Goal: Task Accomplishment & Management: Use online tool/utility

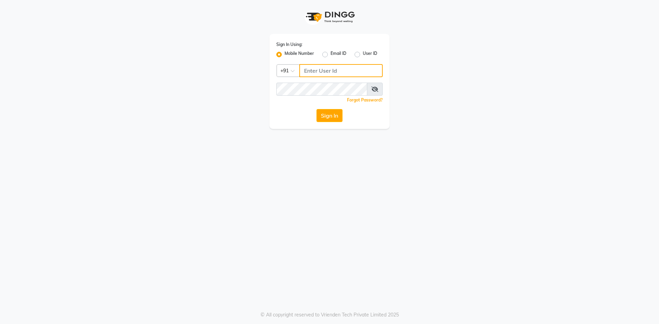
drag, startPoint x: 350, startPoint y: 71, endPoint x: 356, endPoint y: 78, distance: 9.2
click at [350, 71] on input "Username" at bounding box center [340, 70] width 83 height 13
type input "9910809377"
click at [328, 117] on button "Sign In" at bounding box center [329, 115] width 26 height 13
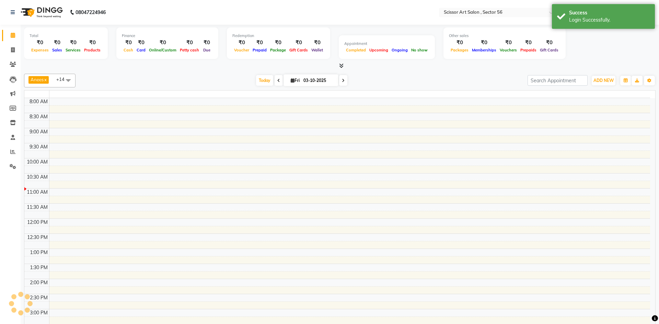
select select "en"
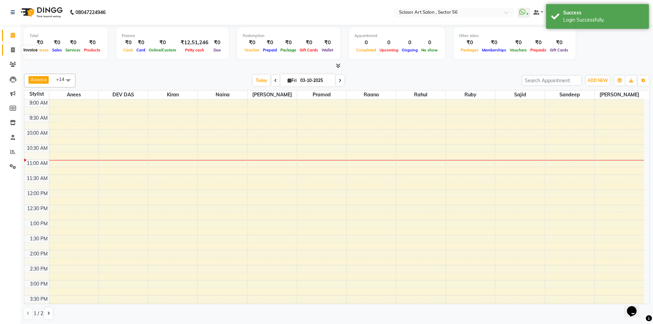
click at [12, 49] on icon at bounding box center [13, 49] width 4 height 5
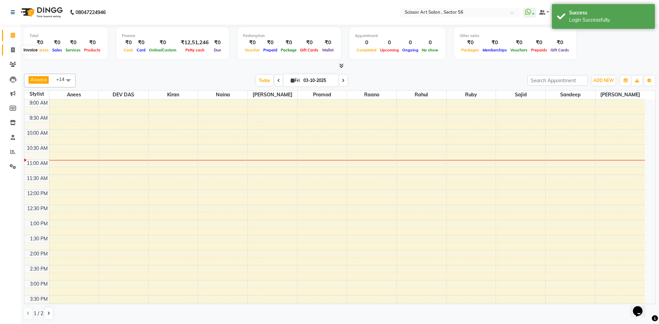
select select "service"
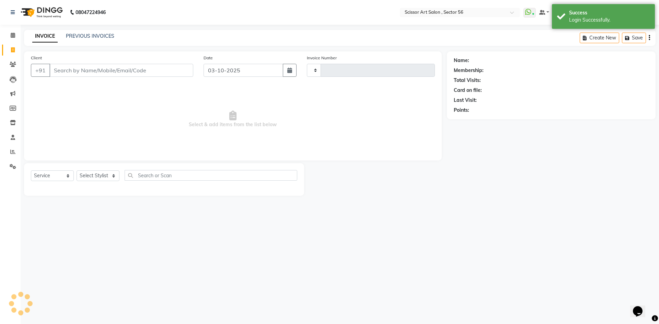
type input "1628"
select select "6185"
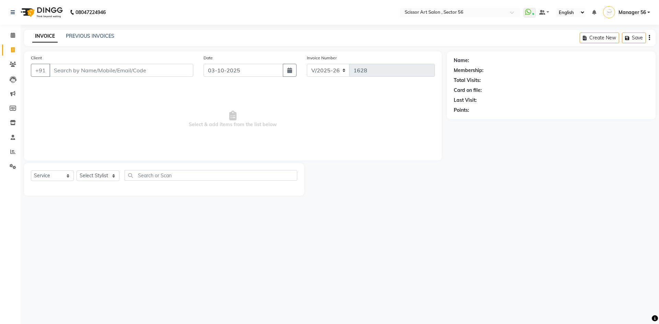
click at [616, 92] on div "Card on file:" at bounding box center [550, 90] width 195 height 7
click at [91, 174] on select "Select Stylist Anees DEV DAS Kiran Manager 56 [PERSON_NAME] [PERSON_NAME] Raano…" at bounding box center [97, 175] width 43 height 11
select select "76503"
click at [76, 170] on select "Select Stylist Anees DEV DAS Kiran Manager 56 [PERSON_NAME] [PERSON_NAME] Raano…" at bounding box center [97, 175] width 43 height 11
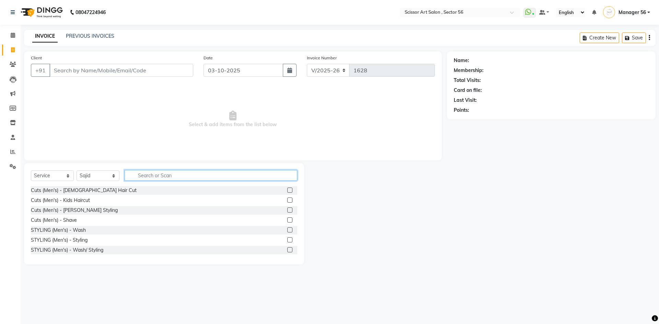
click at [196, 173] on input "text" at bounding box center [211, 175] width 173 height 11
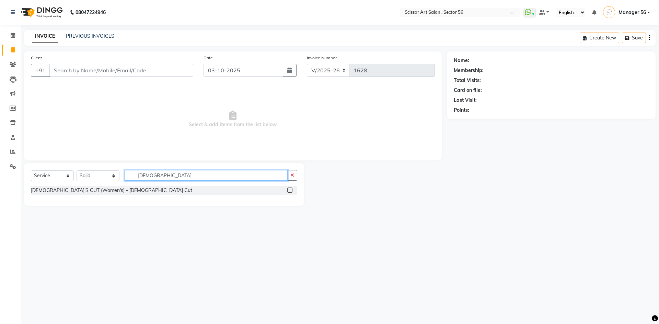
type input "[DEMOGRAPHIC_DATA]"
click at [288, 191] on label at bounding box center [289, 190] width 5 height 5
click at [288, 191] on input "checkbox" at bounding box center [289, 190] width 4 height 4
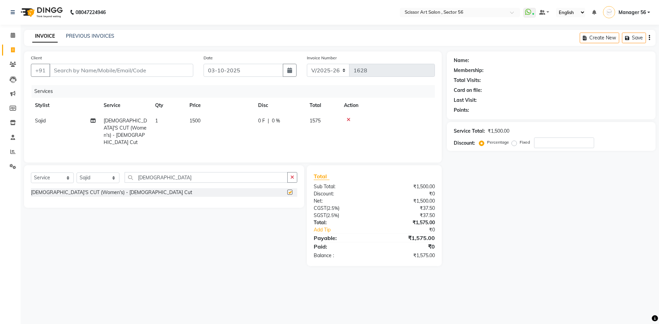
checkbox input "false"
click at [200, 122] on span "1500" at bounding box center [194, 121] width 11 height 6
select select "76503"
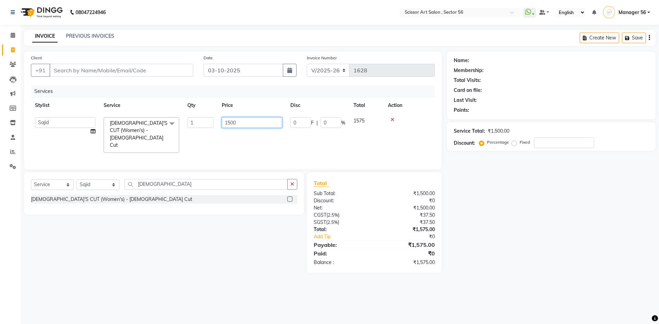
click at [230, 121] on input "1500" at bounding box center [252, 122] width 60 height 11
type input "1000"
click at [216, 209] on div "Select Service Product Membership Package Voucher Prepaid Gift Card Select Styl…" at bounding box center [161, 222] width 285 height 101
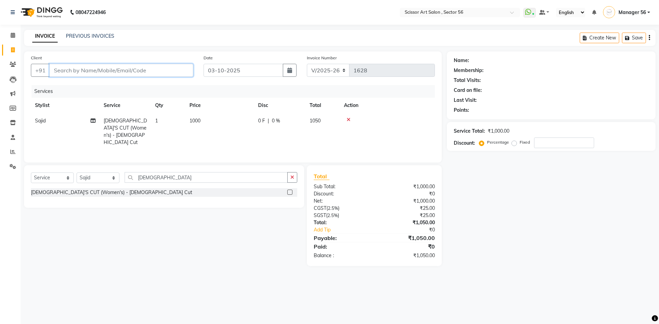
click at [66, 73] on input "Client" at bounding box center [121, 70] width 144 height 13
type input "S"
type input "0"
type input "SaRI"
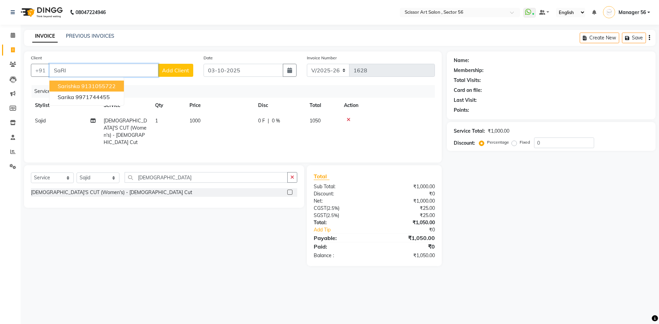
click at [103, 65] on input "SaRI" at bounding box center [103, 70] width 109 height 13
type input "s"
type input "9910183886"
click at [177, 73] on span "Add Client" at bounding box center [175, 70] width 27 height 7
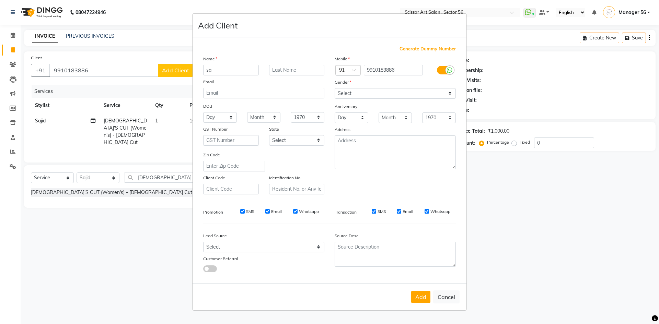
type input "s"
type input "[PERSON_NAME]"
click at [343, 93] on select "Select [DEMOGRAPHIC_DATA] [DEMOGRAPHIC_DATA] Other Prefer Not To Say" at bounding box center [394, 93] width 121 height 11
select select "[DEMOGRAPHIC_DATA]"
click at [334, 88] on select "Select [DEMOGRAPHIC_DATA] [DEMOGRAPHIC_DATA] Other Prefer Not To Say" at bounding box center [394, 93] width 121 height 11
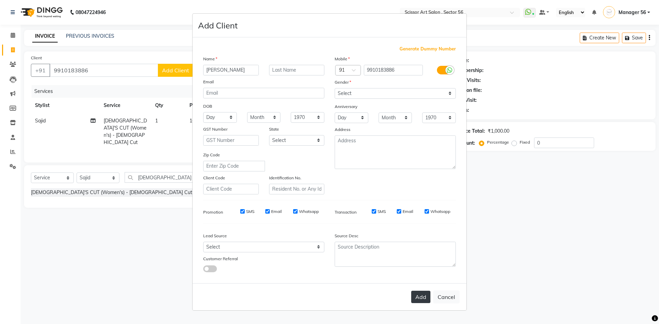
click at [423, 296] on button "Add" at bounding box center [420, 297] width 19 height 12
select select
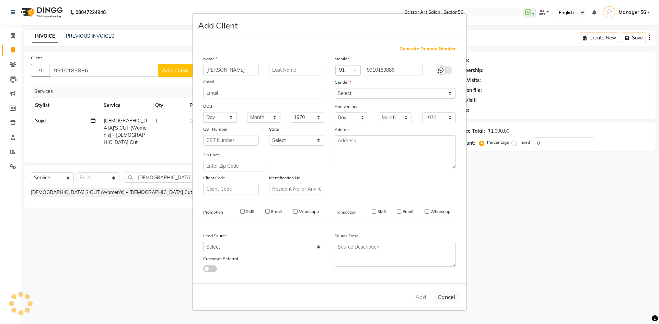
select select
checkbox input "false"
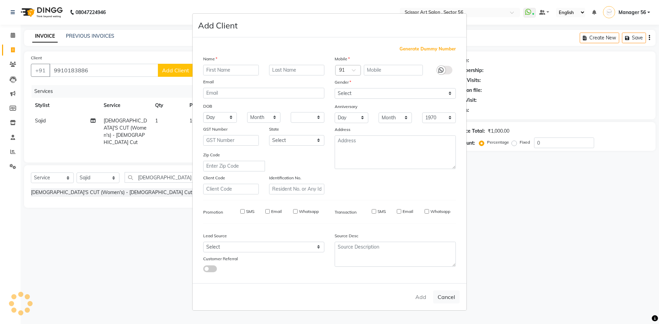
checkbox input "false"
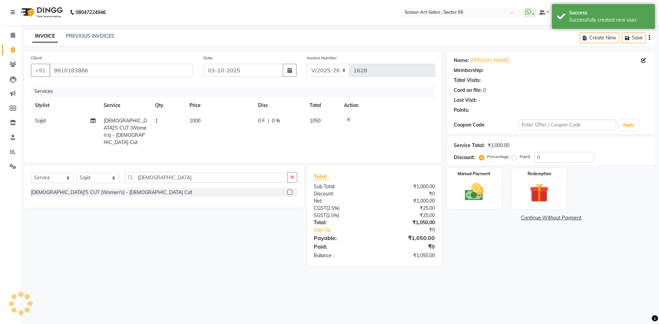
select select "1: Object"
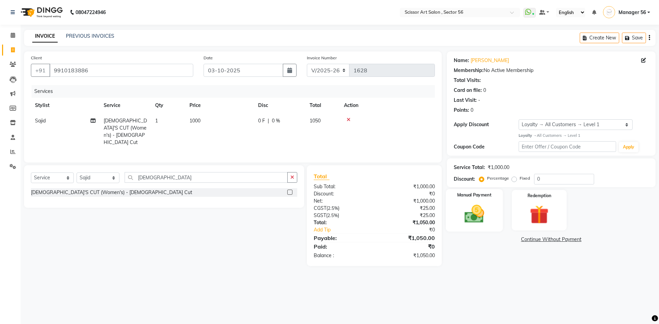
click at [488, 214] on img at bounding box center [474, 214] width 32 height 23
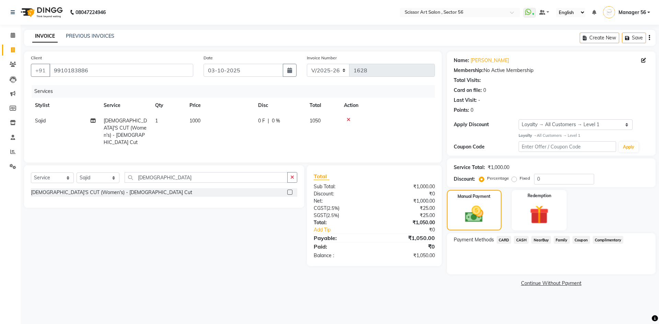
click at [519, 178] on label "Fixed" at bounding box center [524, 178] width 10 height 6
click at [514, 178] on input "Fixed" at bounding box center [515, 178] width 5 height 5
radio input "true"
click at [543, 180] on input "0" at bounding box center [564, 179] width 60 height 11
type input "50"
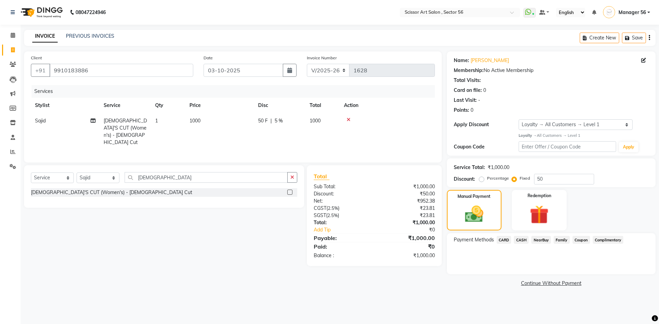
click at [576, 202] on div "Manual Payment Redemption" at bounding box center [550, 210] width 219 height 41
click at [525, 239] on span "CASH" at bounding box center [521, 240] width 15 height 8
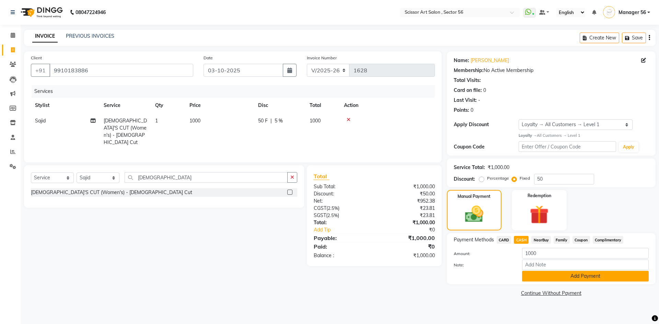
click at [533, 275] on button "Add Payment" at bounding box center [585, 276] width 127 height 11
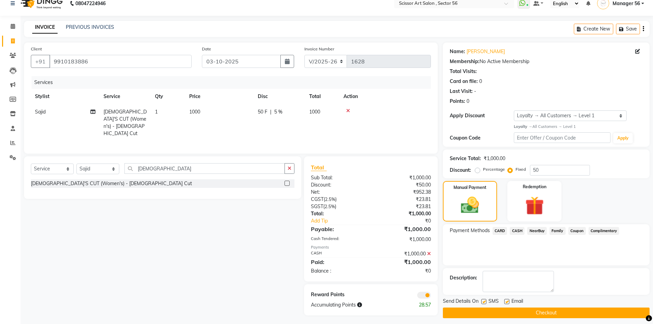
scroll to position [13, 0]
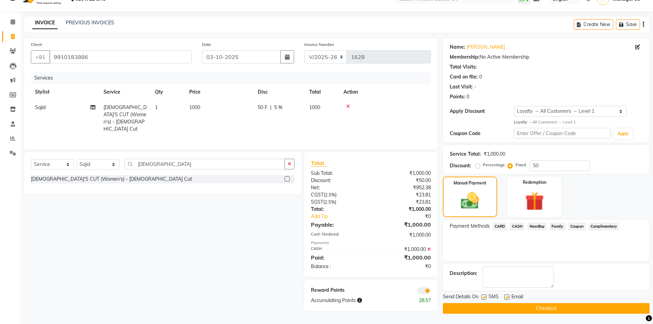
click at [506, 309] on button "Checkout" at bounding box center [546, 308] width 207 height 11
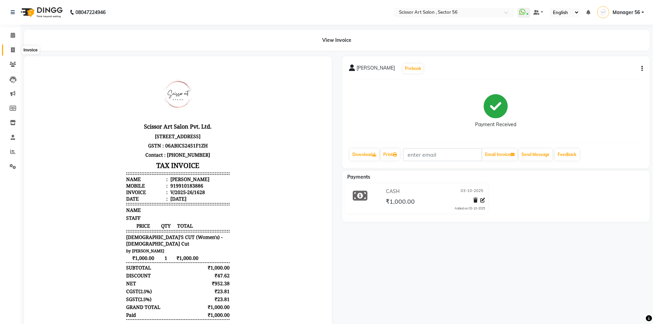
click at [12, 49] on icon at bounding box center [13, 49] width 4 height 5
select select "service"
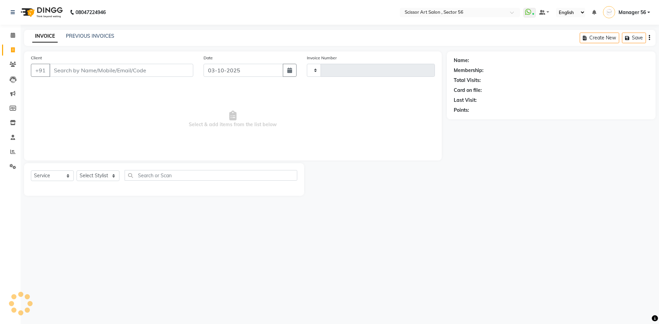
type input "1629"
select select "6185"
